Goal: Task Accomplishment & Management: Complete application form

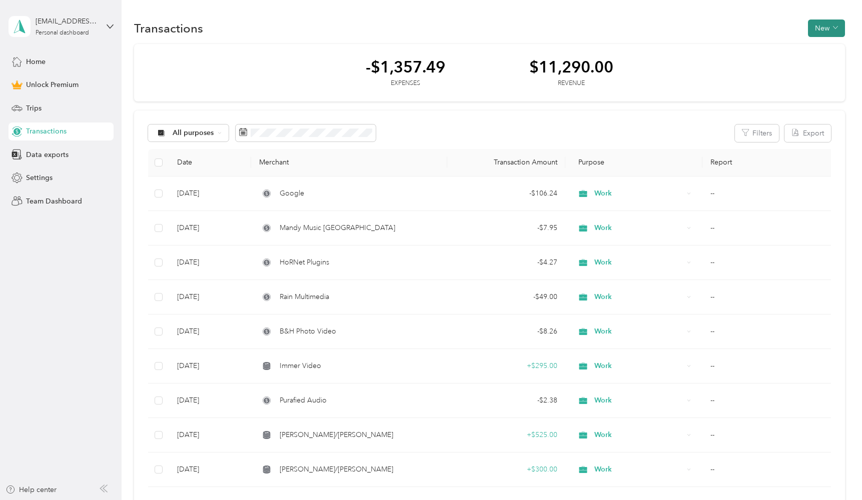
click at [830, 29] on button "New" at bounding box center [826, 29] width 37 height 18
click at [817, 47] on span "Expense" at bounding box center [826, 47] width 27 height 11
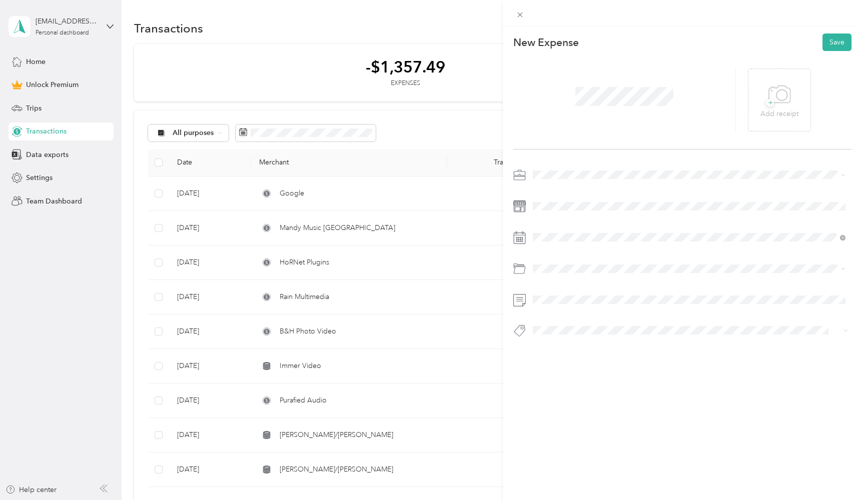
click at [546, 183] on span at bounding box center [690, 175] width 322 height 16
click at [523, 182] on icon at bounding box center [519, 175] width 13 height 13
click at [544, 259] on span "Work" at bounding box center [544, 260] width 17 height 9
click at [618, 425] on div "19" at bounding box center [618, 427] width 13 height 13
click at [836, 41] on button "Save" at bounding box center [837, 43] width 29 height 18
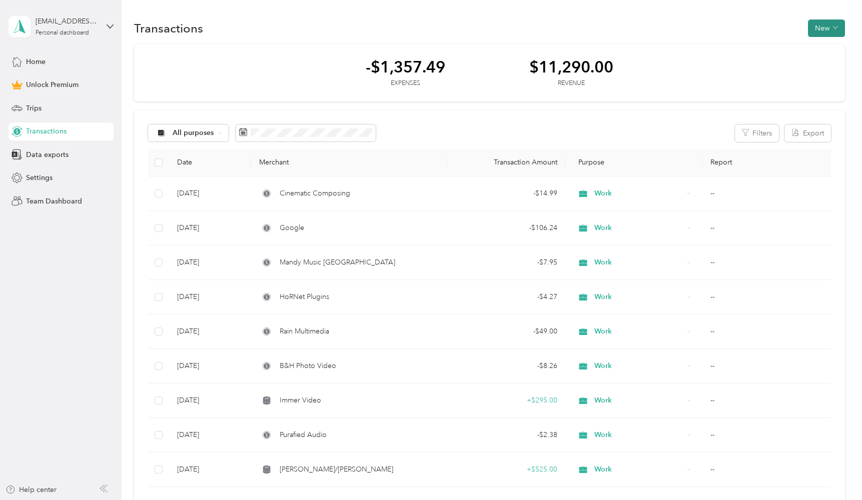
click at [829, 26] on button "New" at bounding box center [826, 29] width 37 height 18
click at [824, 44] on span "Expense" at bounding box center [826, 47] width 27 height 11
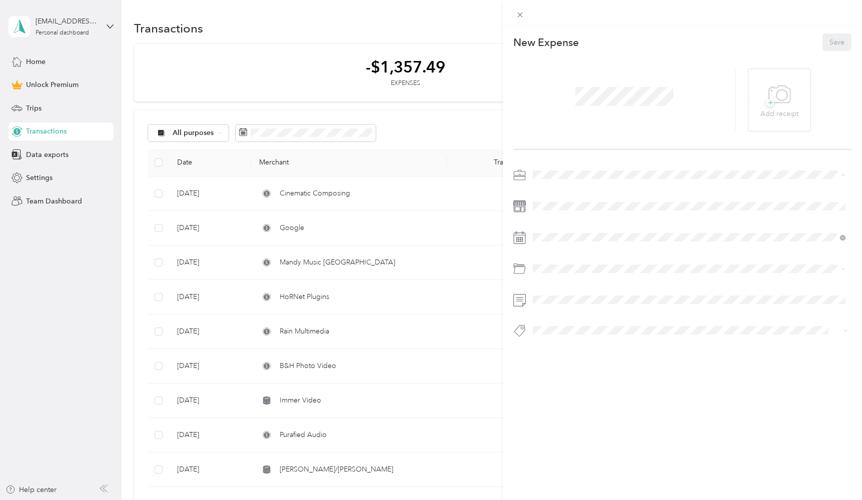
click at [547, 255] on div "Work" at bounding box center [689, 260] width 306 height 11
click at [633, 428] on div "20" at bounding box center [630, 427] width 13 height 13
click at [831, 46] on button "Save" at bounding box center [837, 43] width 29 height 18
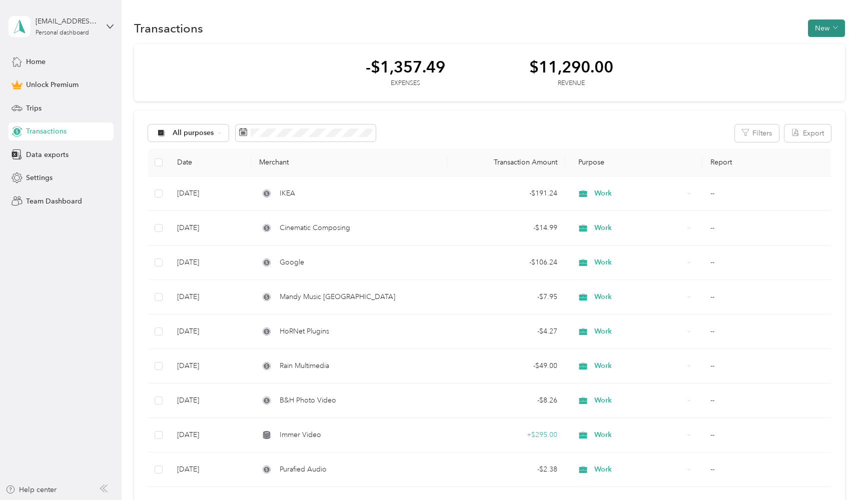
click at [834, 27] on button "New" at bounding box center [826, 29] width 37 height 18
click at [819, 48] on span "Expense" at bounding box center [826, 47] width 27 height 11
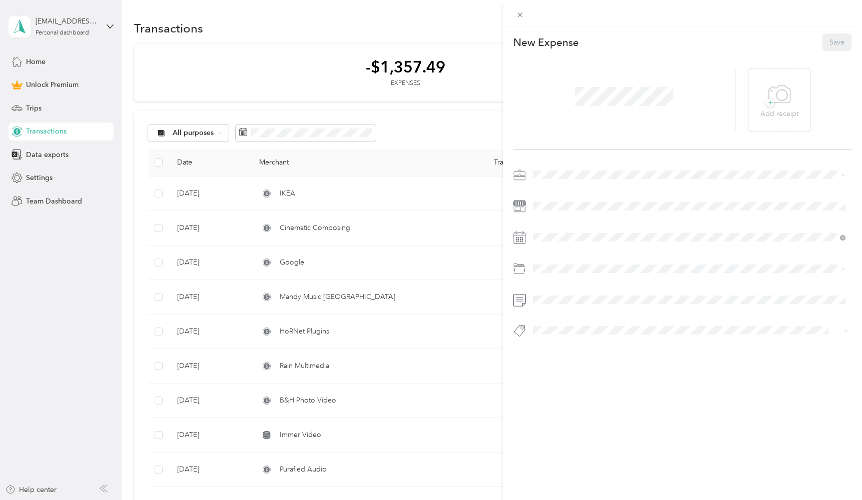
click at [544, 259] on span "Work" at bounding box center [544, 260] width 17 height 9
click at [570, 444] on div "22" at bounding box center [566, 443] width 13 height 13
click at [831, 45] on button "Save" at bounding box center [837, 43] width 29 height 18
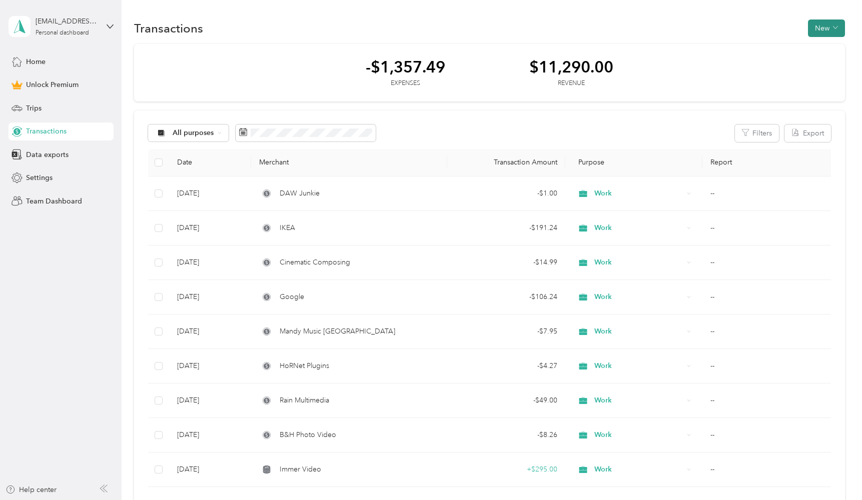
click at [838, 27] on icon "button" at bounding box center [835, 27] width 5 height 5
click at [824, 47] on span "Expense" at bounding box center [826, 47] width 27 height 11
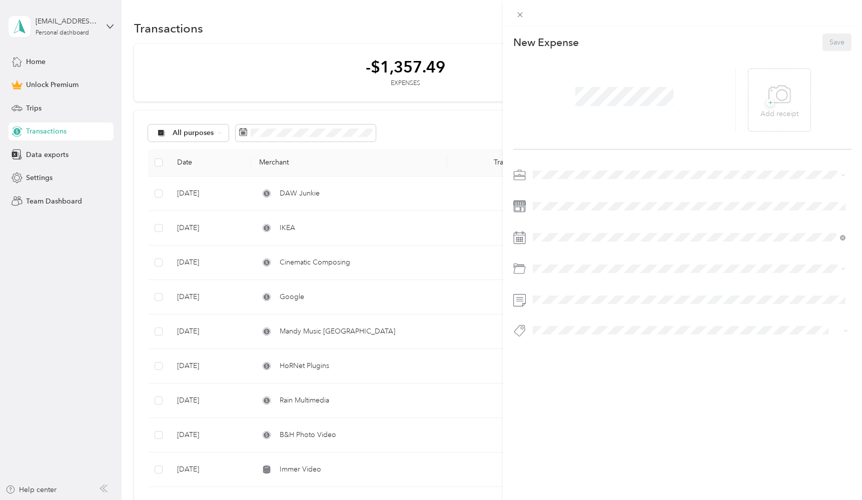
click at [586, 183] on span at bounding box center [690, 175] width 322 height 16
click at [511, 209] on div "New Expense Save + Add receipt" at bounding box center [682, 203] width 359 height 353
click at [538, 256] on span "Work" at bounding box center [544, 257] width 17 height 9
click at [567, 441] on div "22" at bounding box center [566, 443] width 13 height 13
click at [572, 94] on span at bounding box center [624, 97] width 105 height 26
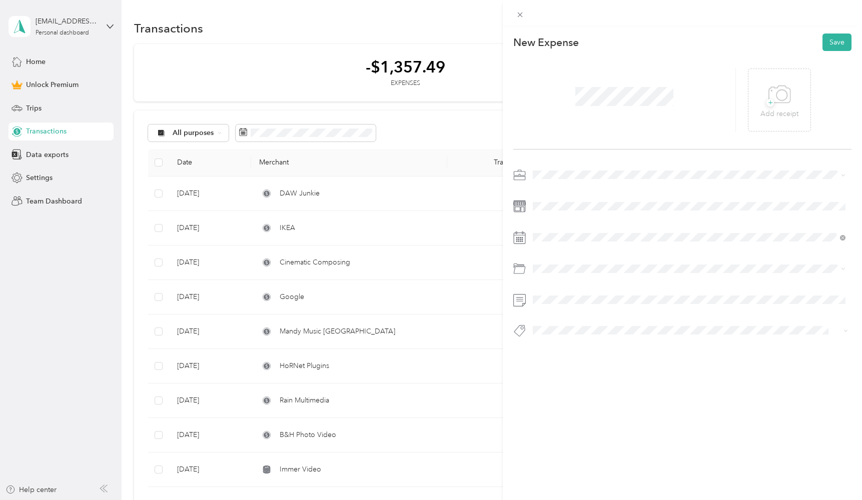
click at [569, 95] on div at bounding box center [624, 100] width 223 height 63
click at [828, 44] on button "Save" at bounding box center [837, 43] width 29 height 18
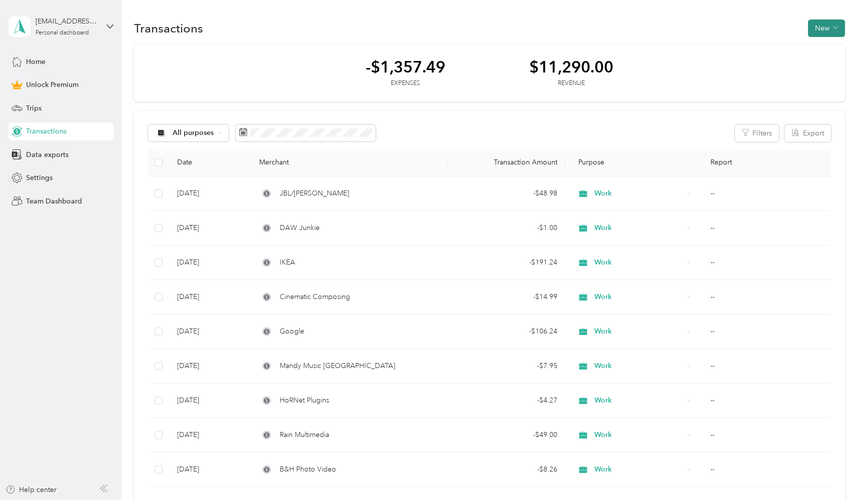
click at [822, 28] on button "New" at bounding box center [826, 29] width 37 height 18
click at [810, 51] on div "Expense" at bounding box center [822, 47] width 38 height 11
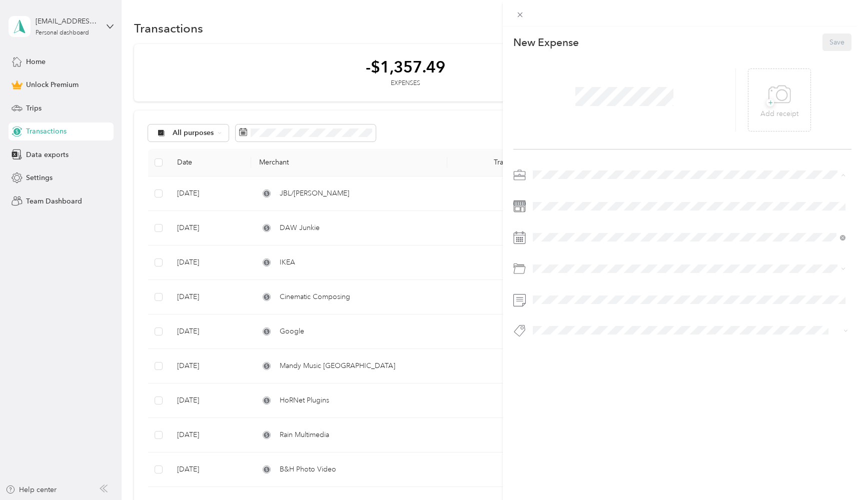
click at [559, 257] on div "Work" at bounding box center [689, 260] width 306 height 11
click at [556, 458] on div "28" at bounding box center [553, 459] width 13 height 13
click at [602, 183] on span at bounding box center [690, 175] width 322 height 16
click at [526, 183] on div at bounding box center [682, 175] width 338 height 16
click at [838, 41] on button "Save" at bounding box center [837, 43] width 29 height 18
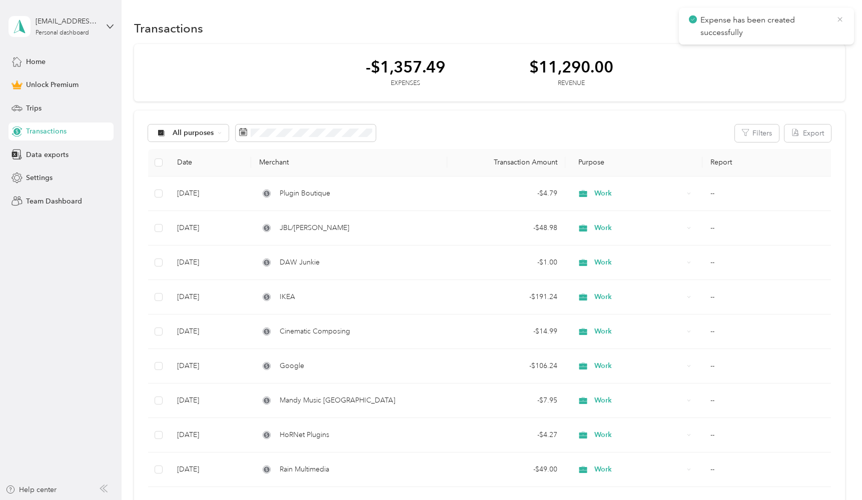
click at [840, 15] on icon at bounding box center [840, 19] width 8 height 9
